Goal: Task Accomplishment & Management: Use online tool/utility

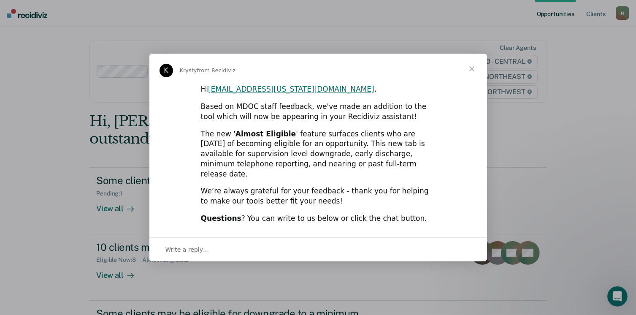
scroll to position [63, 0]
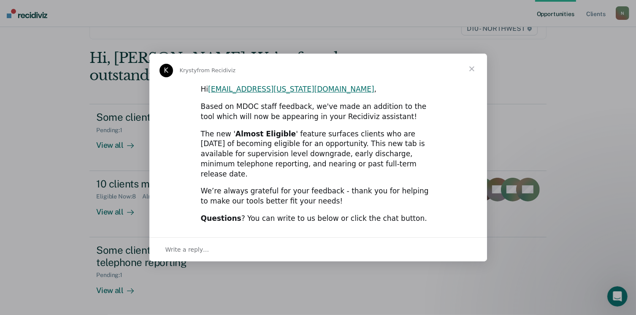
click at [471, 76] on span "Close" at bounding box center [472, 69] width 30 height 30
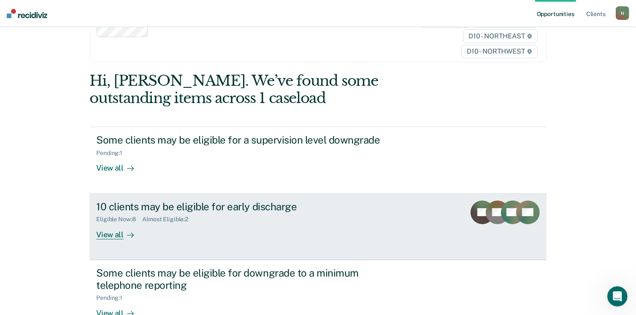
scroll to position [21, 0]
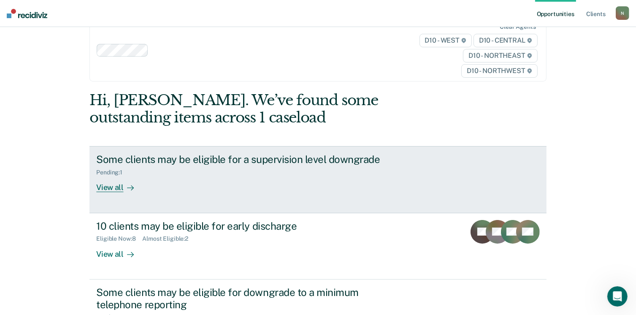
click at [120, 185] on div "View all" at bounding box center [119, 184] width 47 height 16
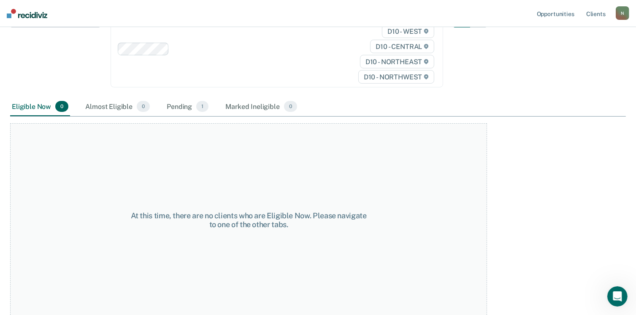
scroll to position [35, 0]
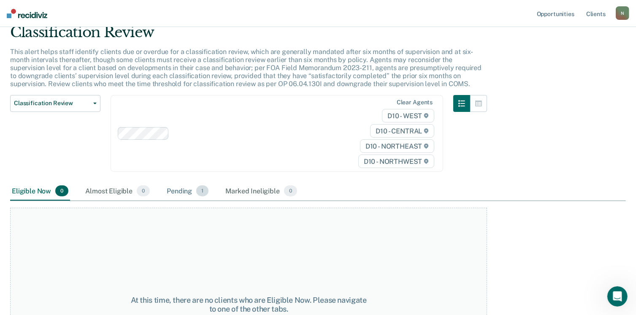
click at [190, 190] on div "Pending 1" at bounding box center [187, 191] width 45 height 19
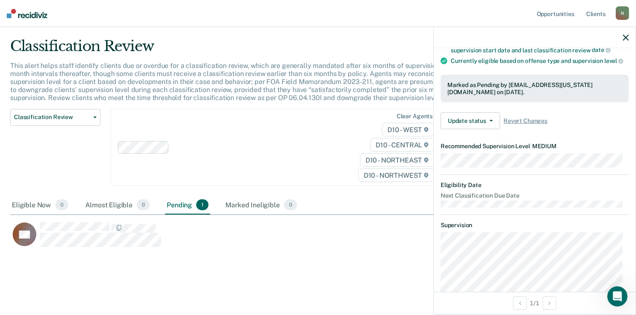
scroll to position [0, 0]
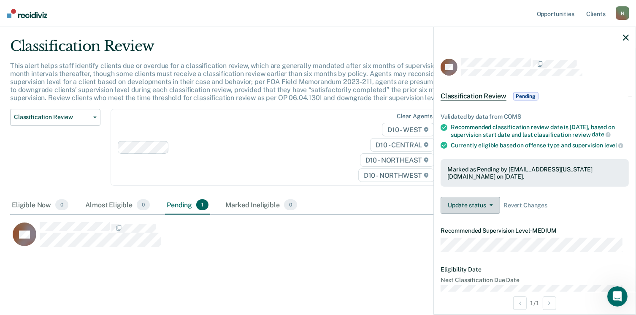
click at [485, 212] on button "Update status" at bounding box center [471, 205] width 60 height 17
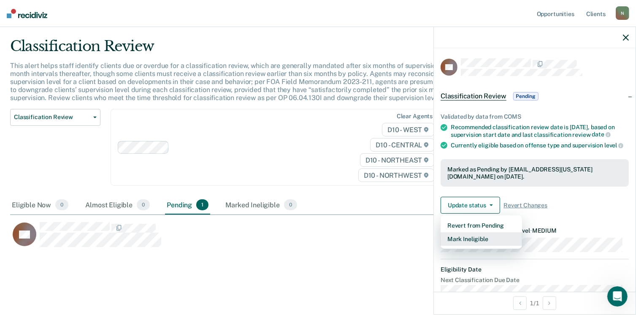
click at [488, 243] on button "Mark Ineligible" at bounding box center [481, 239] width 81 height 14
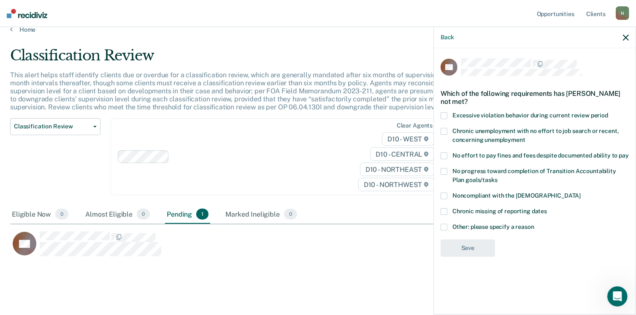
scroll to position [21, 0]
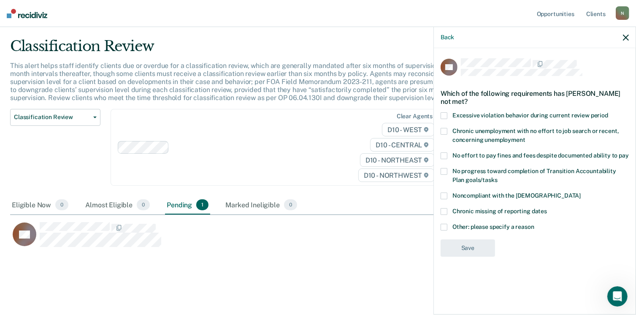
click at [627, 35] on icon "button" at bounding box center [626, 38] width 6 height 6
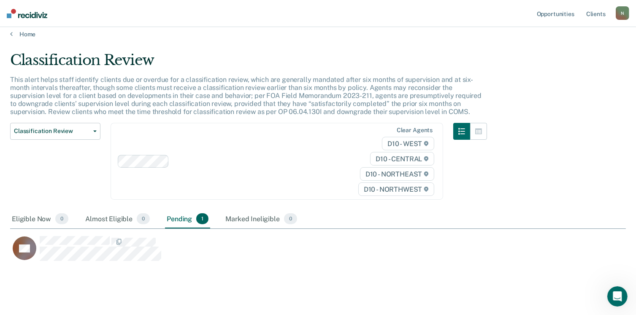
scroll to position [0, 0]
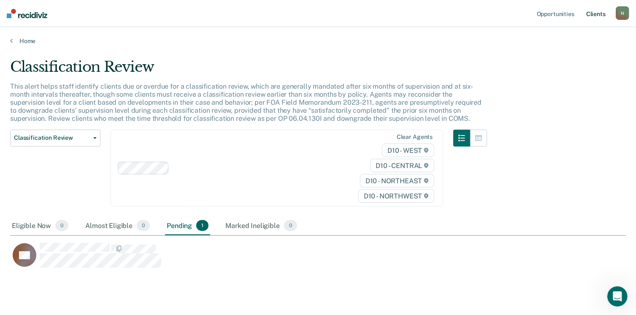
click at [596, 15] on link "Client s" at bounding box center [596, 13] width 23 height 27
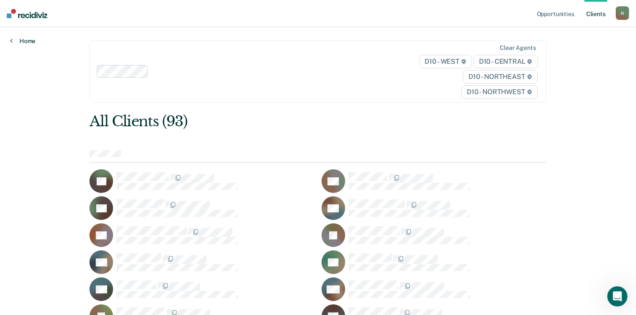
click at [23, 41] on link "Home" at bounding box center [22, 41] width 25 height 8
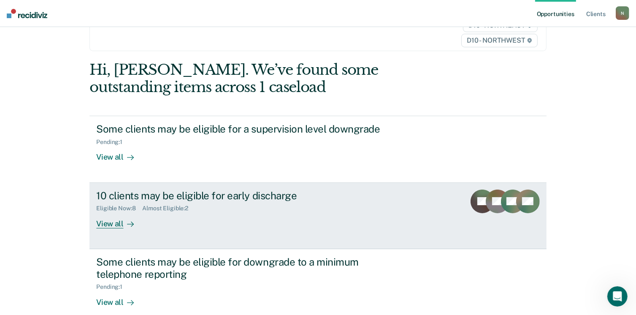
scroll to position [115, 0]
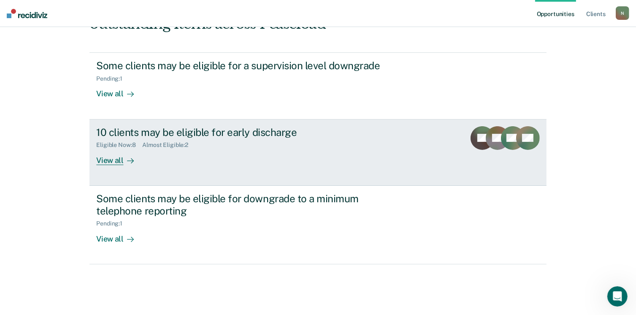
click at [111, 158] on div "View all" at bounding box center [119, 157] width 47 height 16
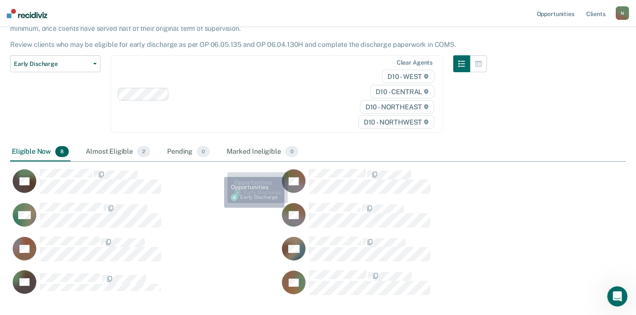
scroll to position [114, 0]
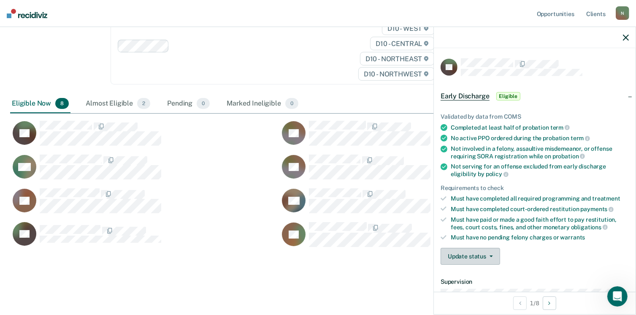
click at [492, 254] on button "Update status" at bounding box center [471, 256] width 60 height 17
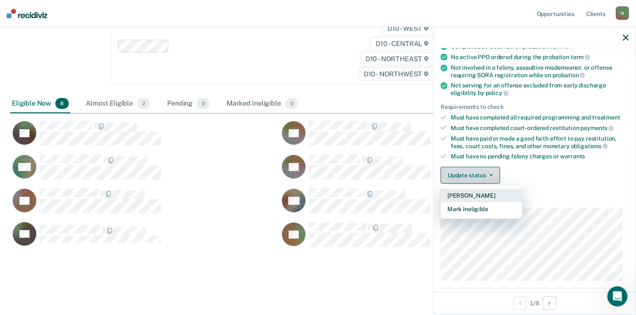
scroll to position [84, 0]
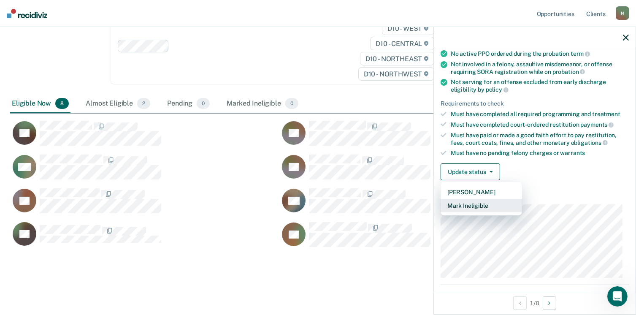
click at [466, 205] on button "Mark Ineligible" at bounding box center [481, 206] width 81 height 14
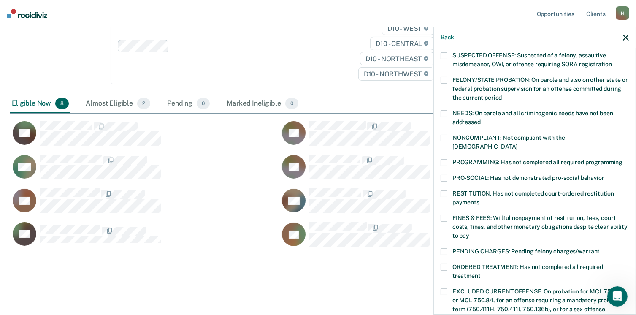
click at [449, 159] on label "PROGRAMMING: Has not completed all required programming" at bounding box center [535, 163] width 188 height 9
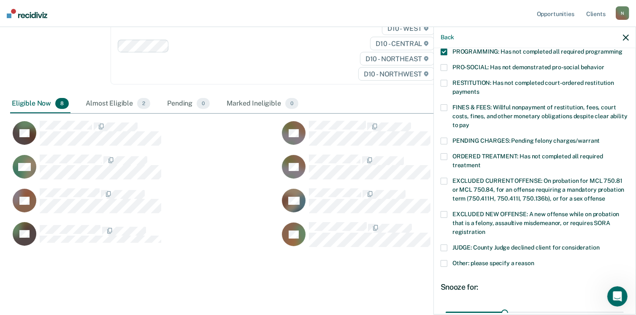
scroll to position [253, 0]
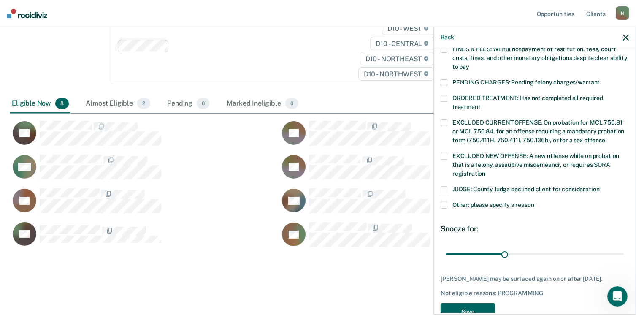
click at [486, 303] on button "Save" at bounding box center [468, 311] width 54 height 17
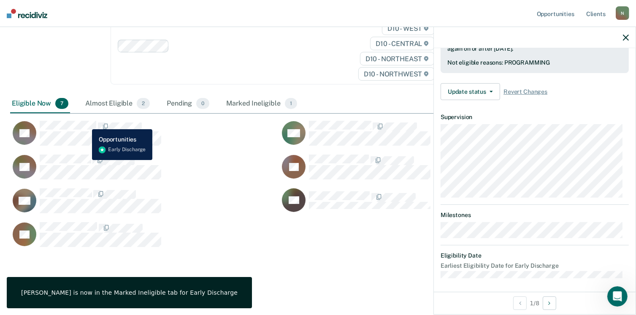
scroll to position [165, 0]
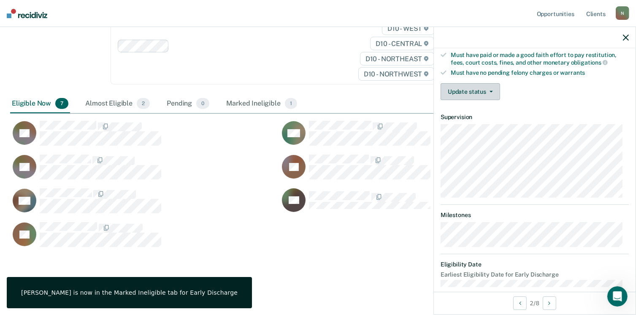
click at [486, 87] on button "Update status" at bounding box center [471, 91] width 60 height 17
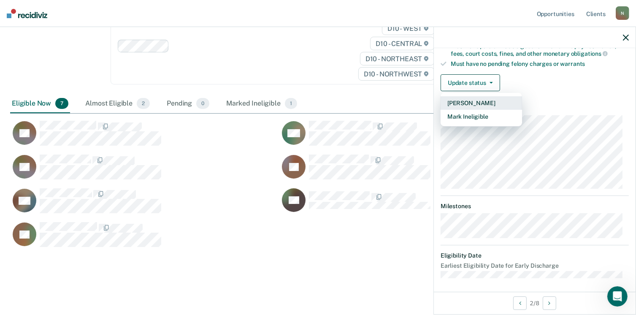
scroll to position [0, 0]
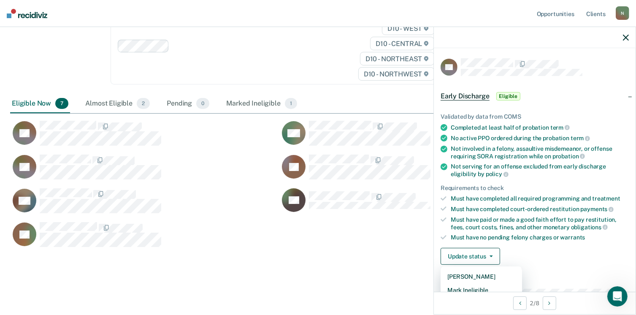
click at [199, 152] on div "DT" at bounding box center [144, 137] width 269 height 34
click at [483, 254] on button "Update status" at bounding box center [471, 256] width 60 height 17
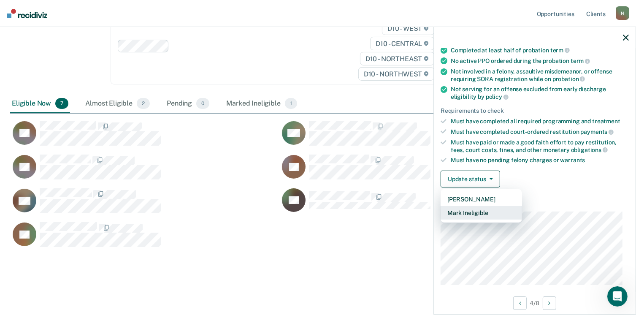
scroll to position [71, 0]
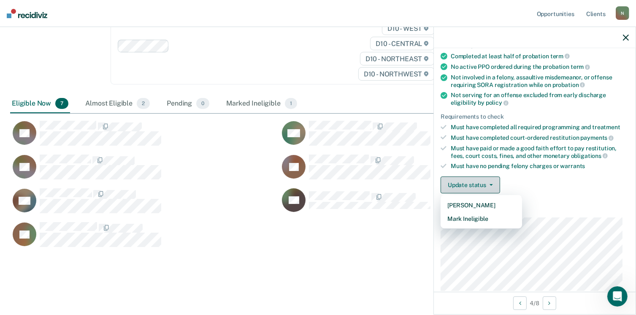
click at [483, 185] on button "Update status" at bounding box center [471, 184] width 60 height 17
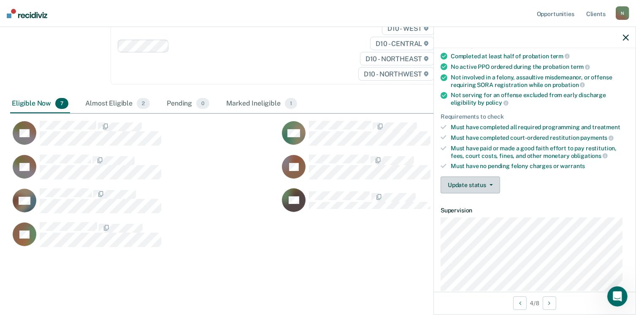
click at [483, 185] on button "Update status" at bounding box center [471, 184] width 60 height 17
click at [491, 184] on icon "button" at bounding box center [491, 185] width 3 height 2
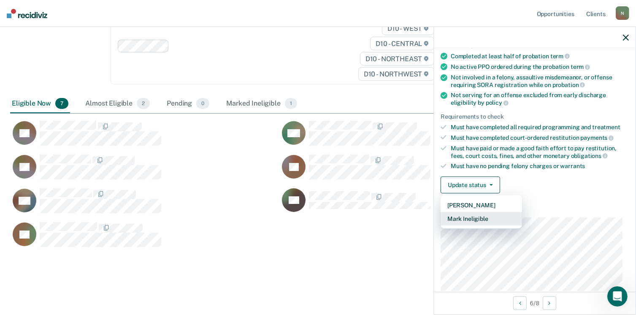
click at [484, 217] on button "Mark Ineligible" at bounding box center [481, 219] width 81 height 14
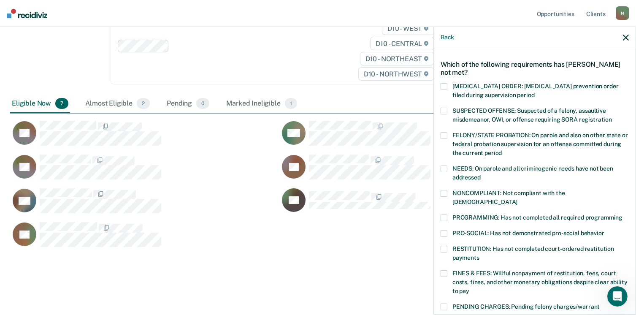
scroll to position [273, 0]
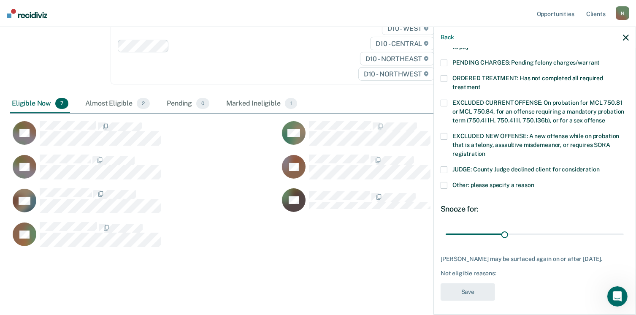
click at [441, 182] on span at bounding box center [444, 185] width 7 height 7
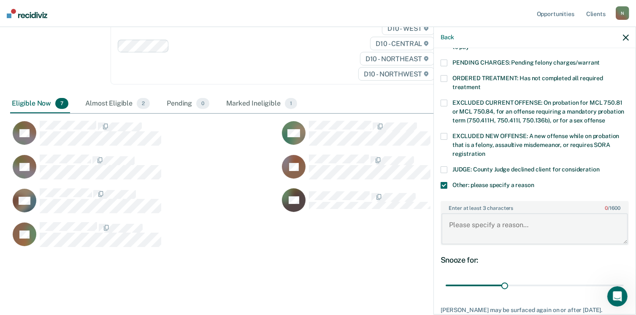
click at [486, 215] on textarea "Enter at least 3 characters 0 / 1600" at bounding box center [535, 228] width 187 height 31
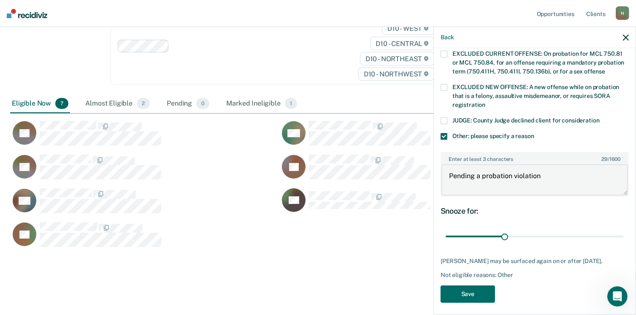
scroll to position [323, 0]
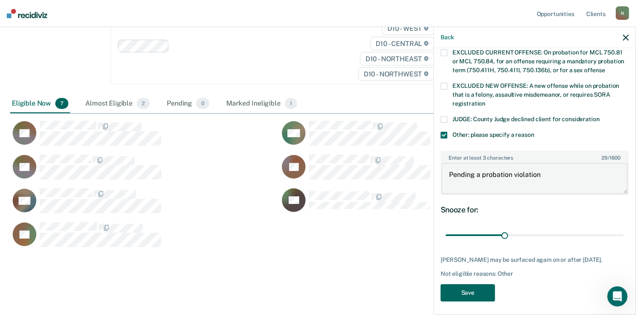
type textarea "Pending a probation violation"
click at [477, 294] on button "Save" at bounding box center [468, 292] width 54 height 17
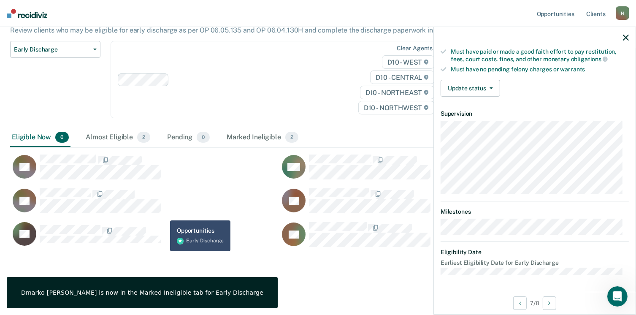
scroll to position [156, 0]
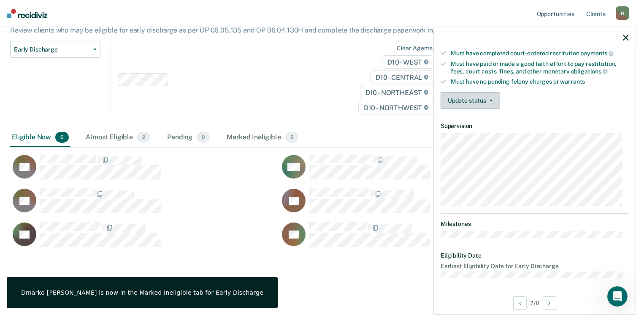
click at [464, 99] on button "Update status" at bounding box center [471, 100] width 60 height 17
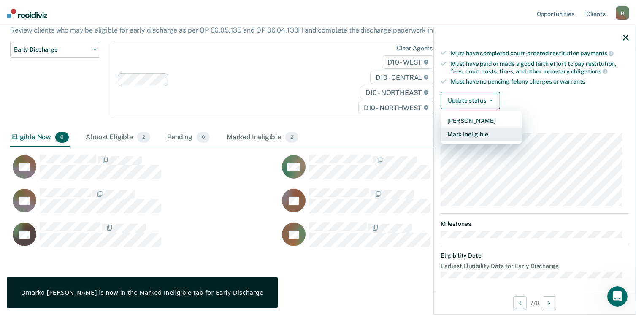
click at [469, 130] on button "Mark Ineligible" at bounding box center [481, 134] width 81 height 14
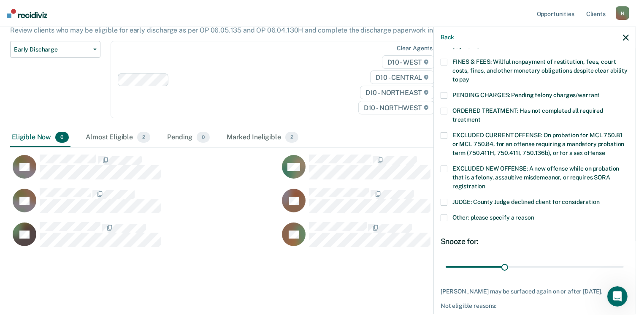
scroll to position [273, 0]
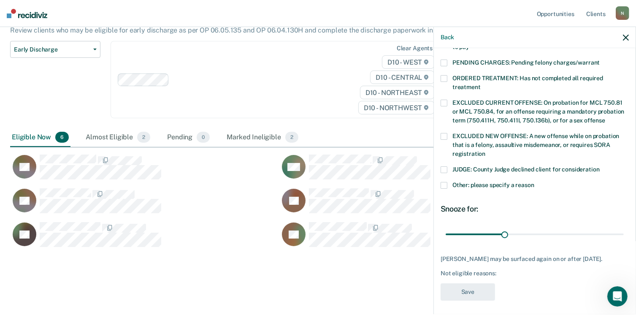
click at [444, 182] on span at bounding box center [444, 185] width 7 height 7
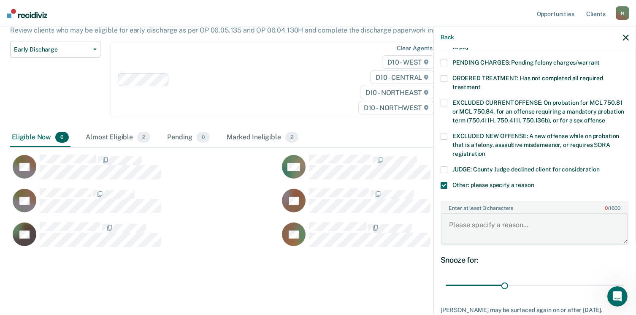
click at [479, 228] on textarea "Enter at least 3 characters 0 / 1600" at bounding box center [535, 228] width 187 height 31
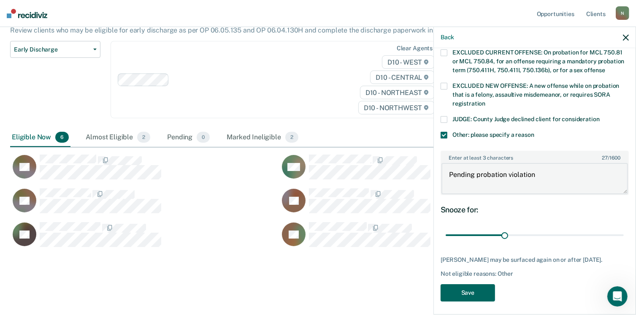
type textarea "Pending probation violation"
click at [473, 287] on button "Save" at bounding box center [468, 292] width 54 height 17
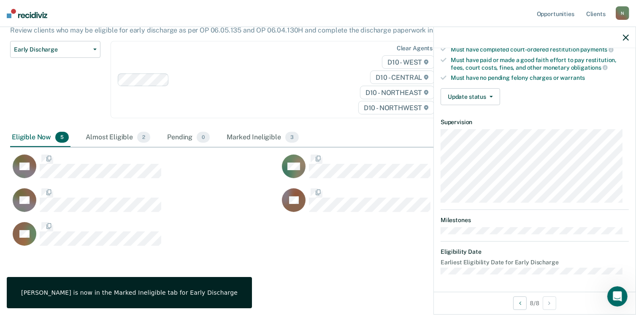
scroll to position [156, 0]
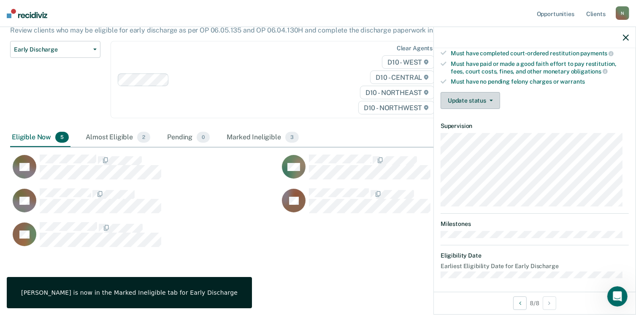
click at [476, 98] on button "Update status" at bounding box center [471, 100] width 60 height 17
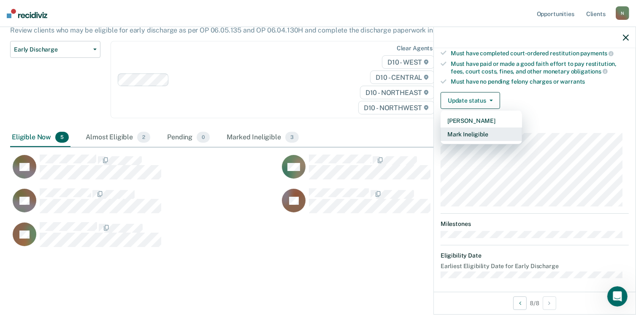
click at [474, 129] on button "Mark Ineligible" at bounding box center [481, 134] width 81 height 14
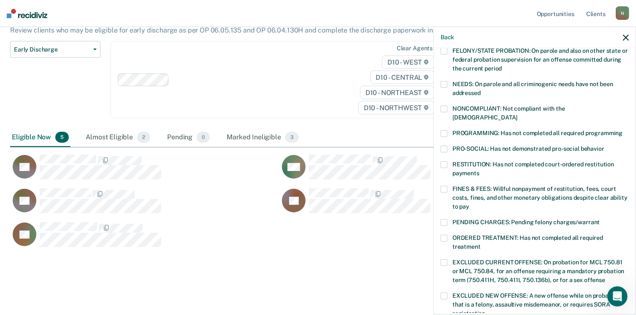
scroll to position [71, 0]
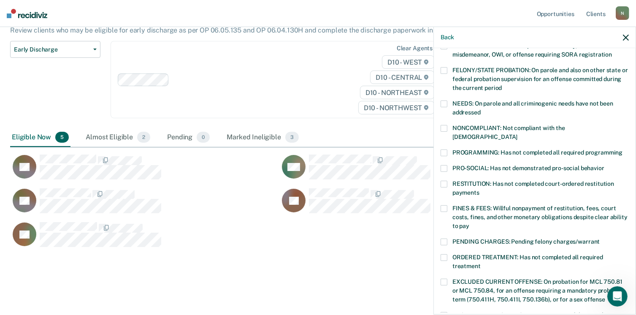
click at [444, 121] on div "CL Which of the following requirements has [PERSON_NAME] not met? [MEDICAL_DATA…" at bounding box center [535, 224] width 188 height 521
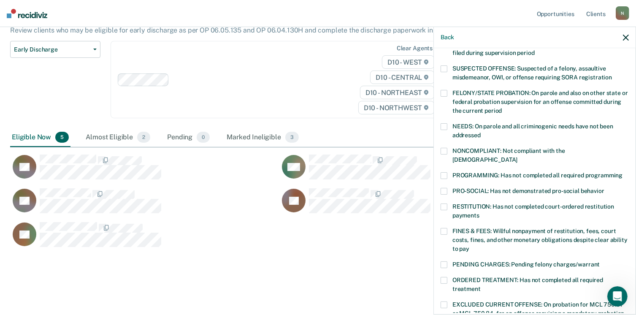
click at [447, 172] on span at bounding box center [444, 175] width 7 height 7
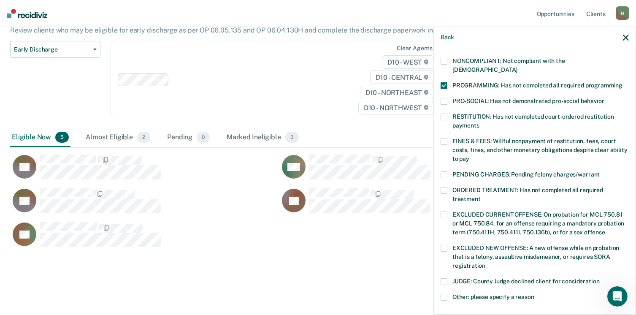
scroll to position [273, 0]
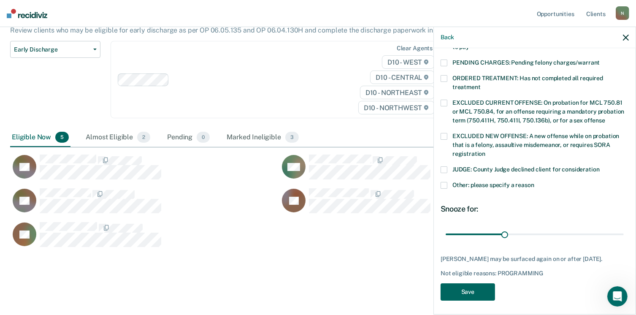
click at [480, 289] on button "Save" at bounding box center [468, 291] width 54 height 17
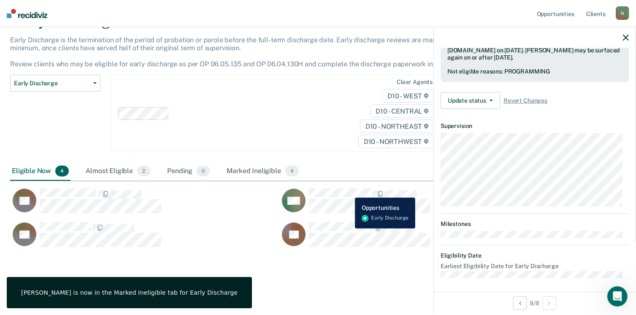
scroll to position [156, 0]
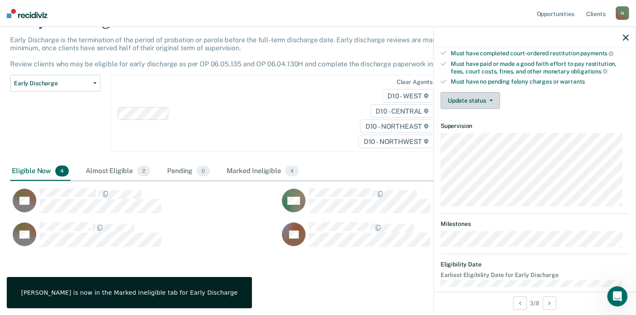
click at [490, 100] on button "Update status" at bounding box center [471, 100] width 60 height 17
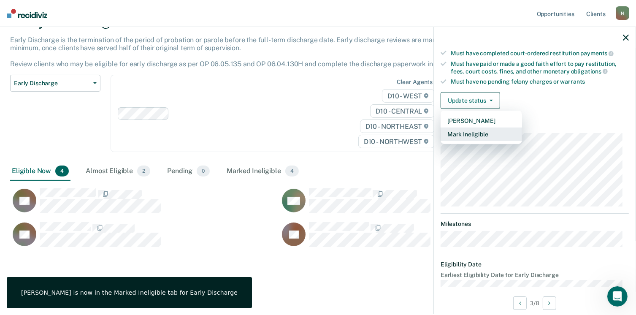
click at [483, 130] on button "Mark Ineligible" at bounding box center [481, 134] width 81 height 14
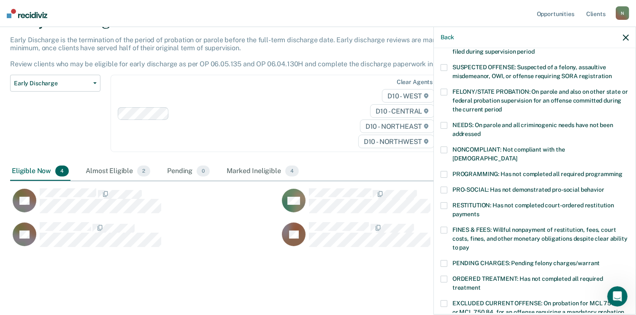
scroll to position [71, 0]
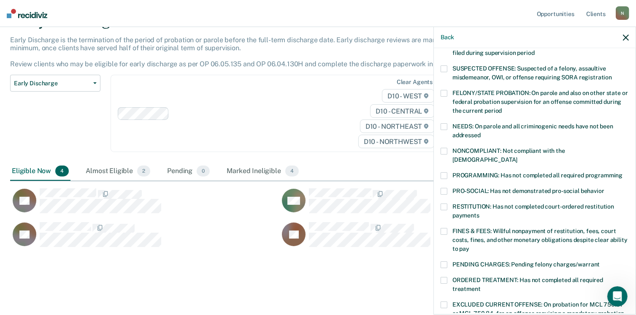
click at [442, 172] on span at bounding box center [444, 175] width 7 height 7
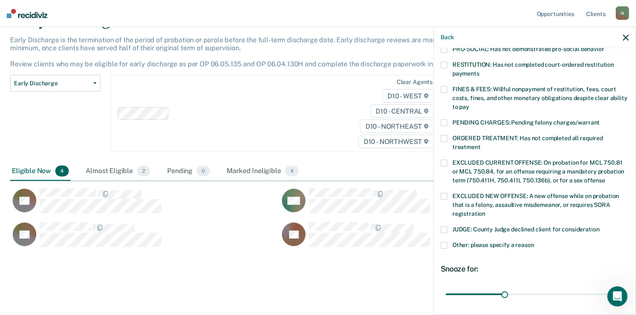
scroll to position [273, 0]
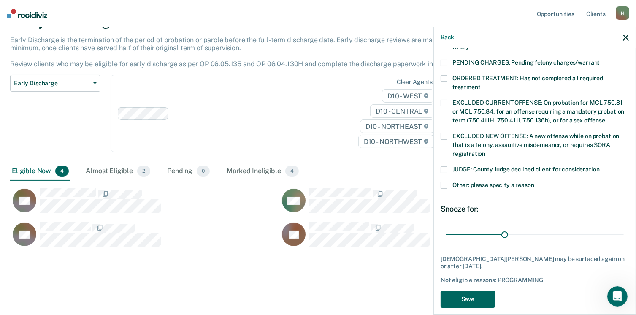
click at [484, 293] on button "Save" at bounding box center [468, 298] width 54 height 17
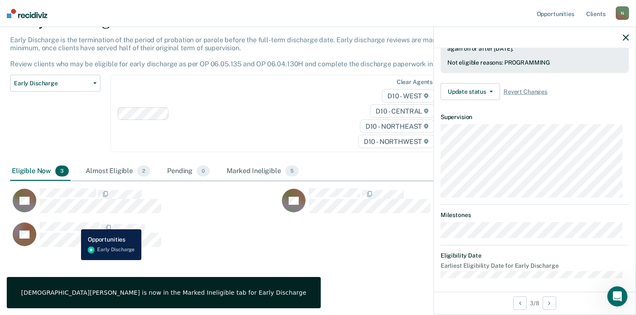
scroll to position [165, 0]
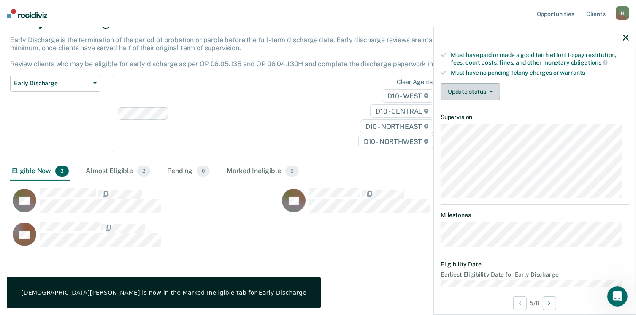
click at [487, 91] on span "button" at bounding box center [489, 92] width 7 height 2
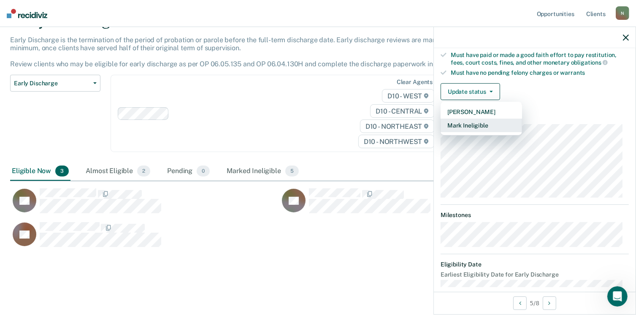
click at [476, 124] on button "Mark Ineligible" at bounding box center [481, 126] width 81 height 14
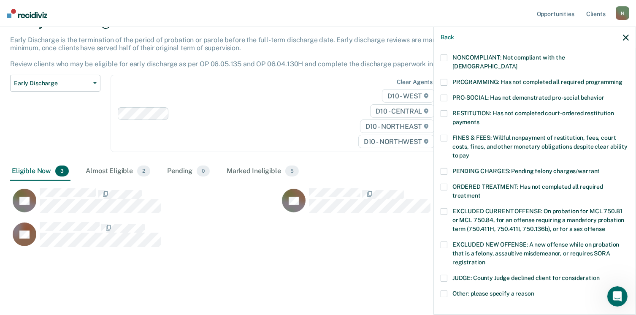
click at [443, 79] on span at bounding box center [444, 82] width 7 height 7
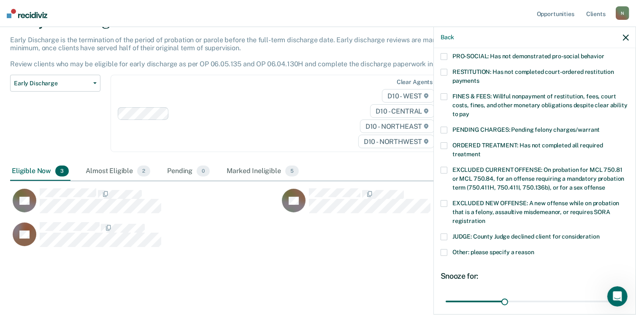
scroll to position [273, 0]
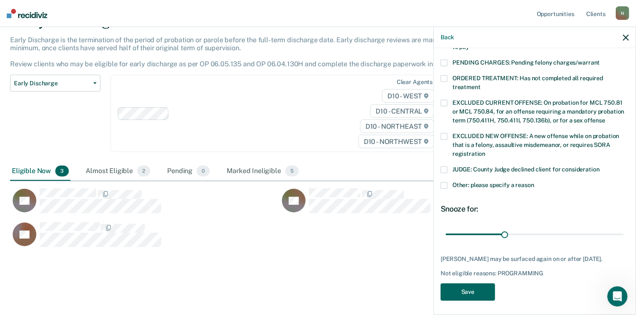
click at [482, 285] on button "Save" at bounding box center [468, 291] width 54 height 17
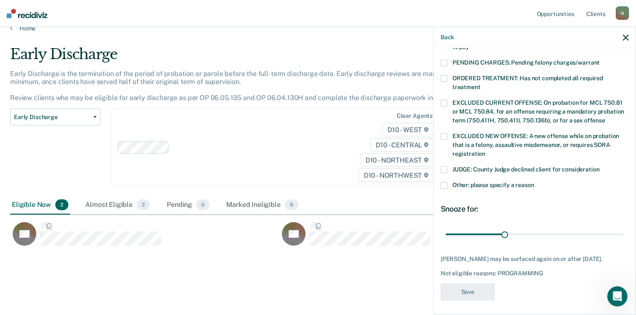
scroll to position [236, 0]
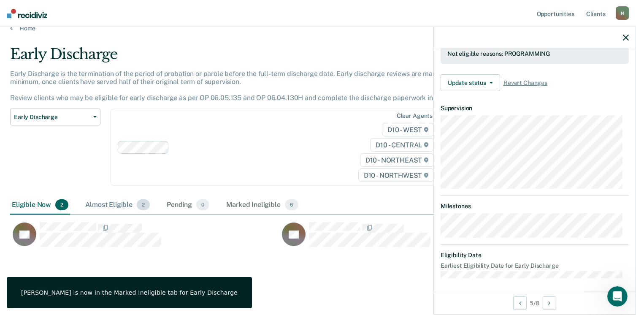
click at [122, 201] on div "Almost Eligible 2" at bounding box center [118, 205] width 68 height 19
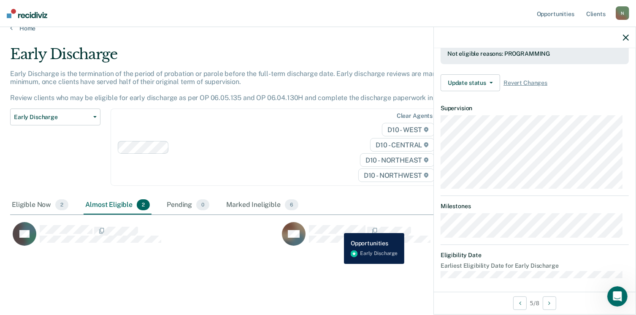
scroll to position [165, 0]
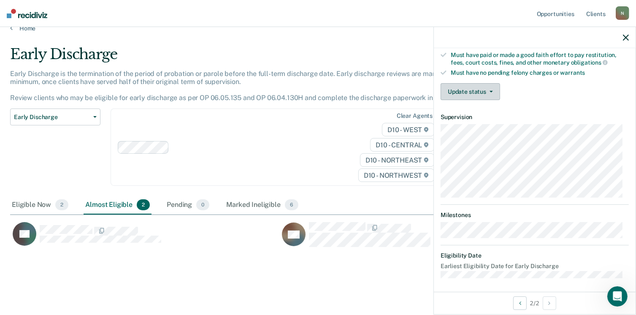
click at [492, 86] on button "Update status" at bounding box center [471, 91] width 60 height 17
